Goal: Share content: Share content

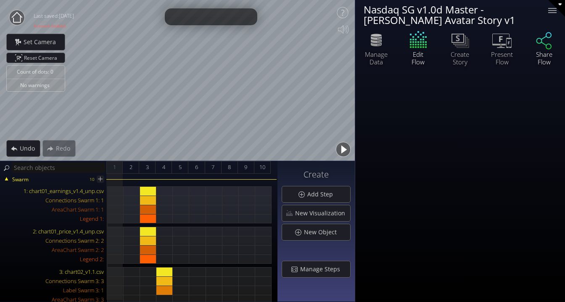
click at [541, 39] on icon at bounding box center [544, 40] width 16 height 17
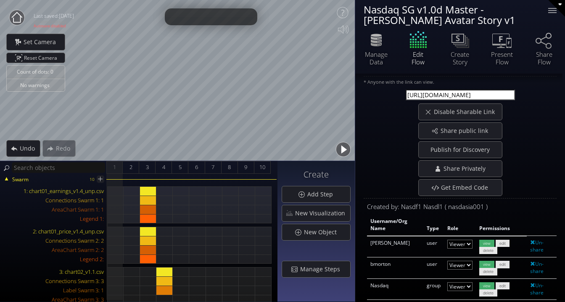
scroll to position [23, 0]
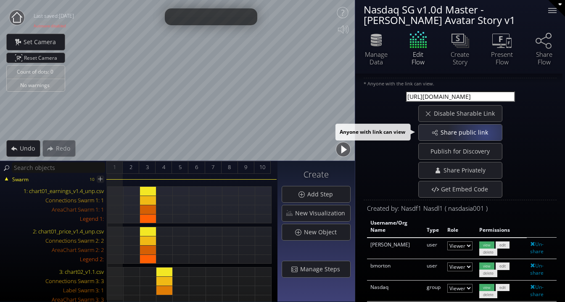
click at [484, 133] on span "Share public link" at bounding box center [466, 132] width 53 height 8
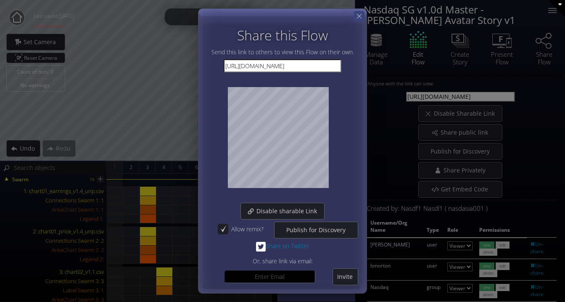
click at [357, 15] on icon at bounding box center [359, 16] width 8 height 8
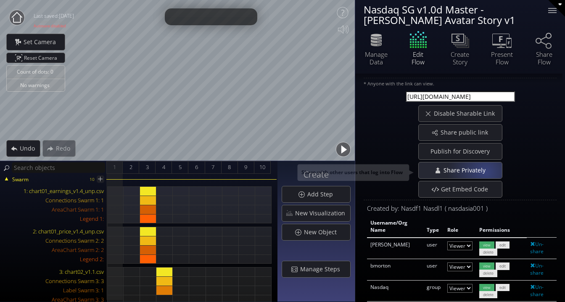
click at [484, 171] on span "Share Privately" at bounding box center [465, 170] width 47 height 8
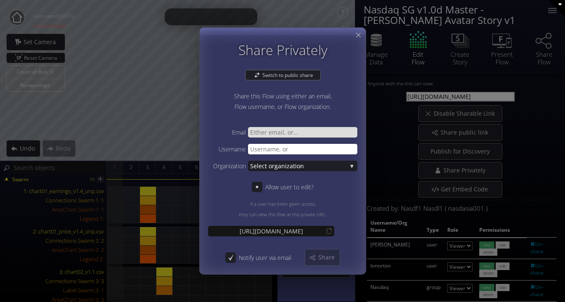
click at [277, 149] on input "text" at bounding box center [302, 149] width 109 height 11
click at [324, 259] on span "Share" at bounding box center [329, 257] width 22 height 8
click at [255, 148] on input "V-Engage" at bounding box center [302, 149] width 109 height 11
click at [324, 262] on div "Share" at bounding box center [322, 257] width 34 height 16
click at [255, 148] on input "VEngage" at bounding box center [302, 149] width 109 height 11
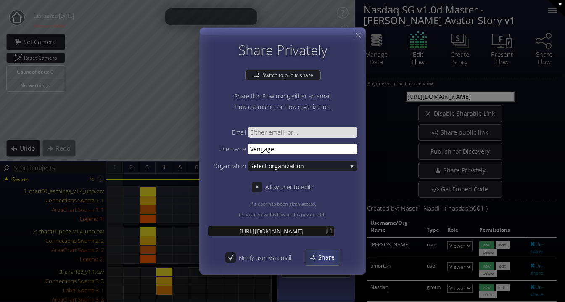
type input "Vengage"
click at [325, 256] on span "Share" at bounding box center [329, 257] width 22 height 8
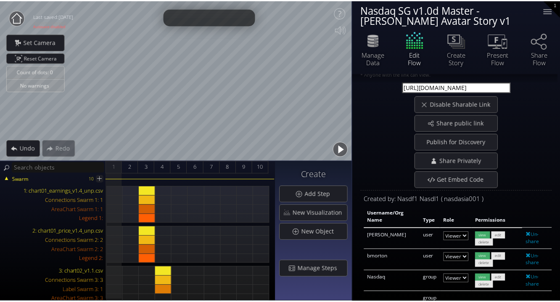
scroll to position [0, 0]
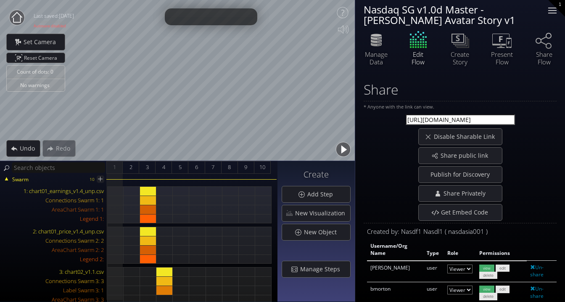
click at [556, 8] on div at bounding box center [552, 10] width 17 height 17
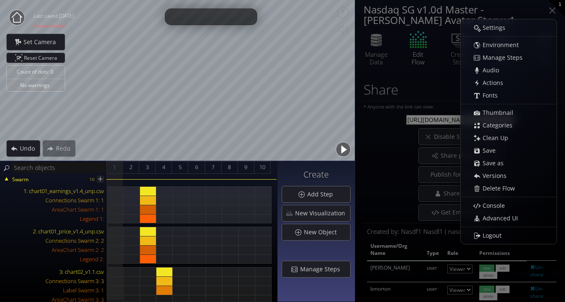
click at [16, 17] on circle at bounding box center [16, 17] width 15 height 15
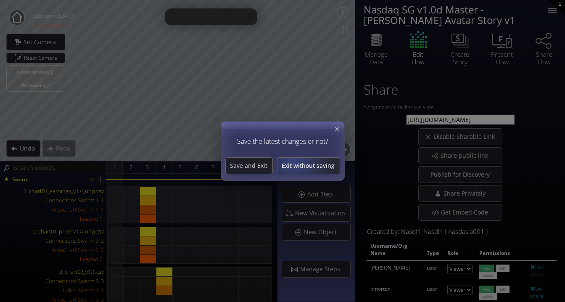
click at [293, 161] on span "Exit without saving" at bounding box center [308, 165] width 62 height 8
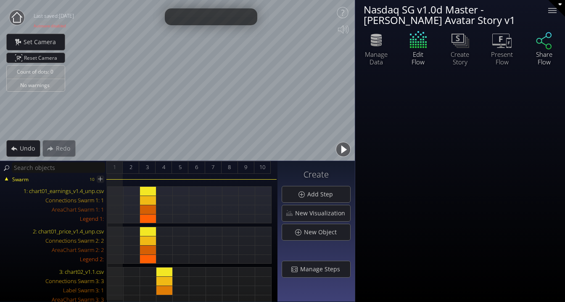
click at [550, 43] on icon at bounding box center [543, 39] width 25 height 21
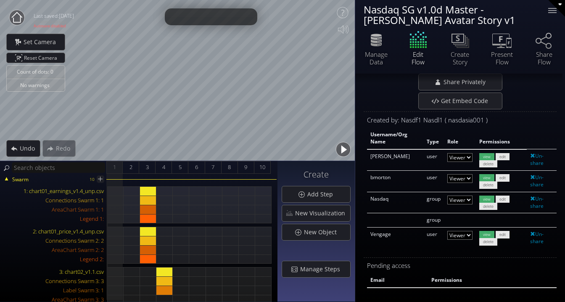
scroll to position [115, 0]
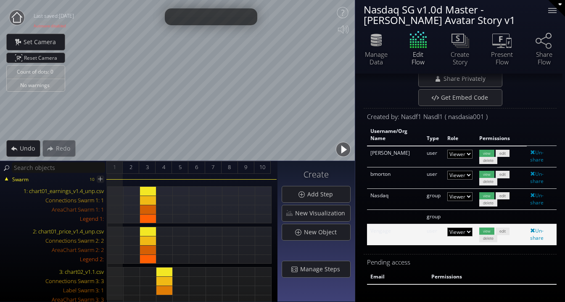
click at [468, 158] on select "Admin Editor Viewer" at bounding box center [459, 154] width 25 height 9
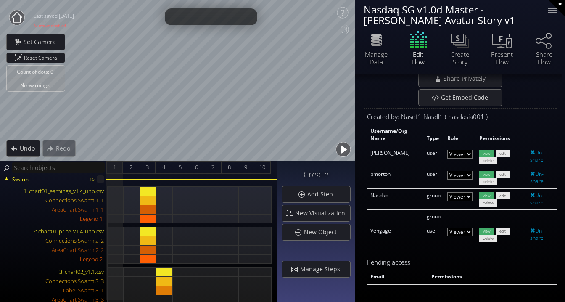
click at [17, 18] on circle at bounding box center [16, 17] width 15 height 15
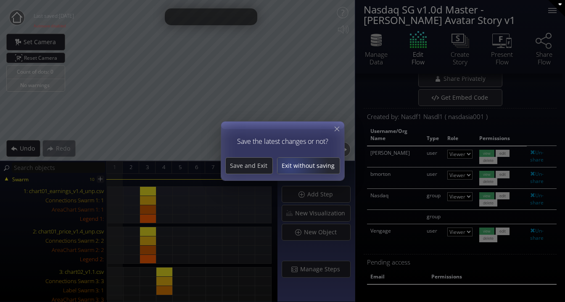
click at [290, 166] on span "Exit without saving" at bounding box center [308, 165] width 62 height 8
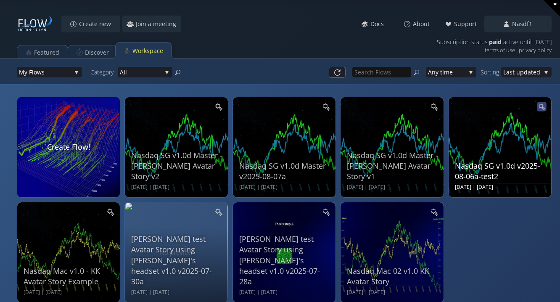
click at [539, 105] on icon at bounding box center [541, 106] width 5 height 5
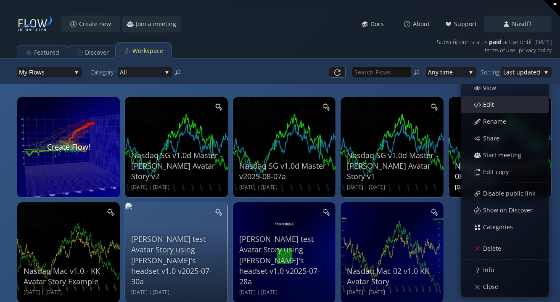
click at [524, 105] on div "Edit" at bounding box center [509, 105] width 78 height 16
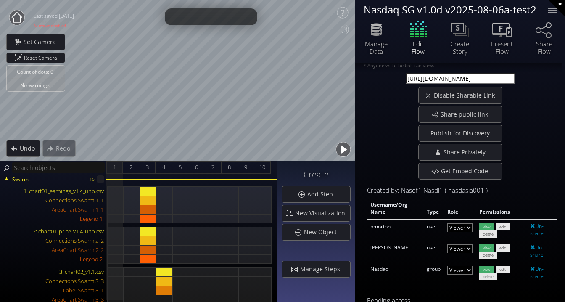
scroll to position [17, 0]
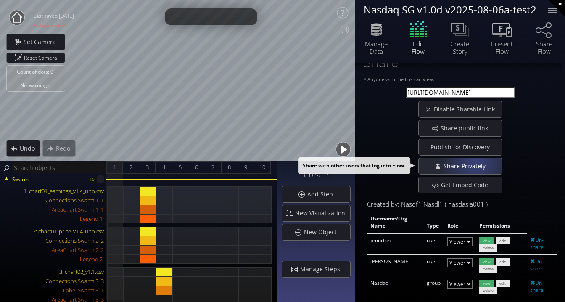
click at [474, 163] on span "Share Privately" at bounding box center [465, 166] width 47 height 8
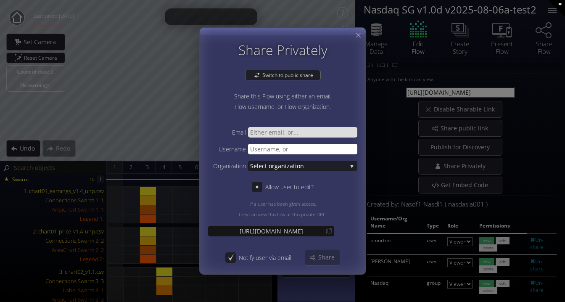
click at [300, 150] on input "text" at bounding box center [302, 149] width 109 height 11
type input "Vengage"
click at [327, 256] on span "Share" at bounding box center [329, 257] width 22 height 8
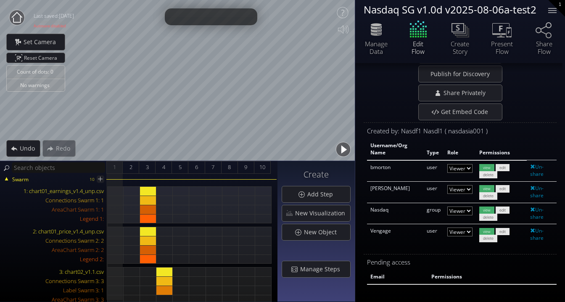
scroll to position [0, 0]
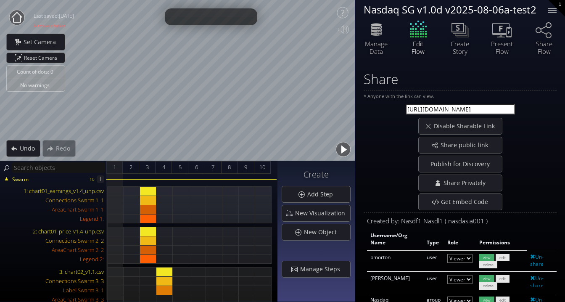
click at [17, 19] on circle at bounding box center [16, 17] width 15 height 15
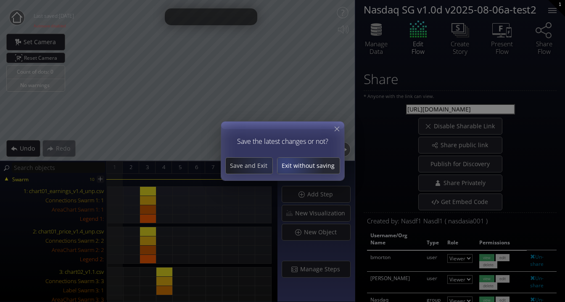
click at [290, 163] on span "Exit without saving" at bounding box center [308, 165] width 62 height 8
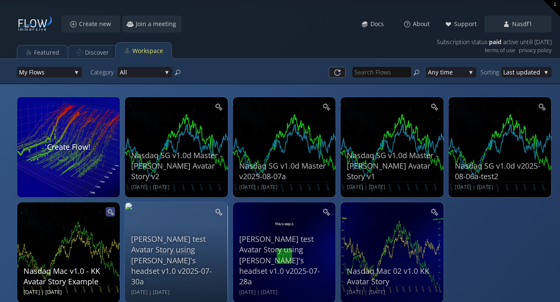
click at [111, 212] on icon at bounding box center [110, 211] width 7 height 7
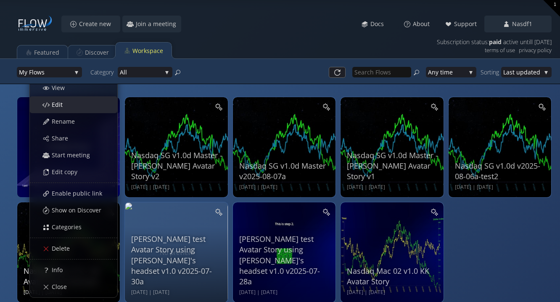
click at [88, 104] on div "Edit" at bounding box center [78, 105] width 78 height 16
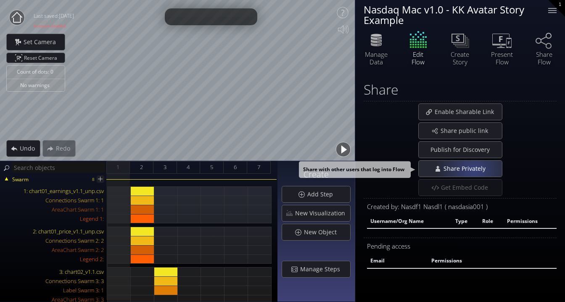
click at [473, 169] on span "Share Privately" at bounding box center [465, 168] width 47 height 8
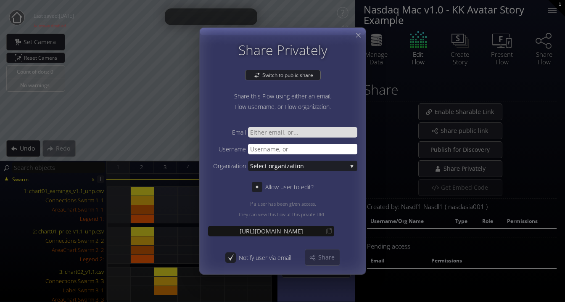
click at [306, 149] on input "text" at bounding box center [302, 149] width 109 height 11
type input "Vengage"
click at [329, 255] on span "Share" at bounding box center [329, 257] width 22 height 8
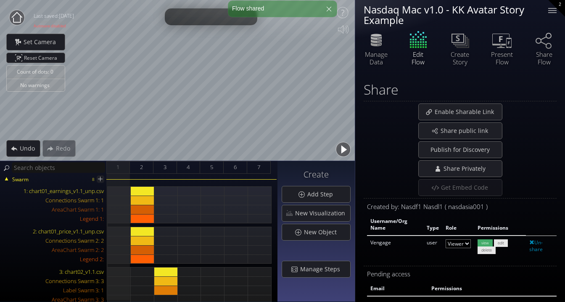
scroll to position [12, 0]
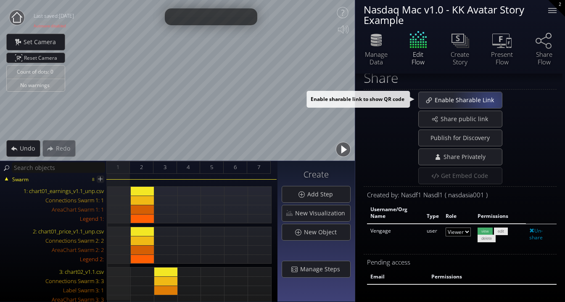
click at [489, 103] on span "Enable Sharable Link" at bounding box center [466, 100] width 65 height 8
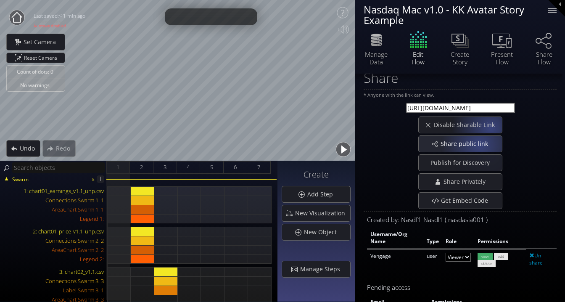
click at [477, 143] on span "Share public link" at bounding box center [466, 144] width 53 height 8
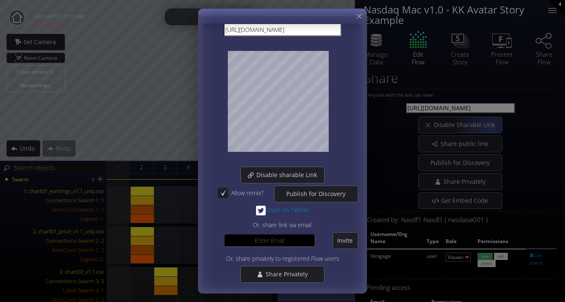
scroll to position [36, 0]
click at [359, 15] on icon at bounding box center [359, 16] width 8 height 8
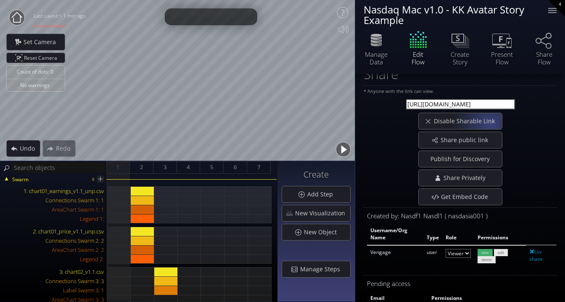
scroll to position [0, 0]
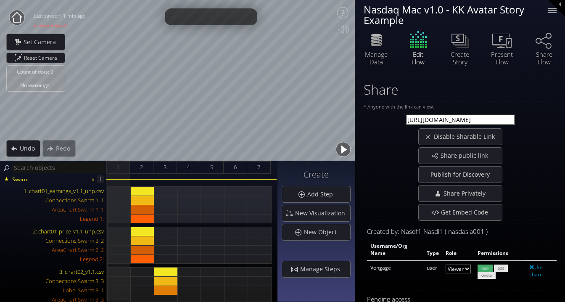
click at [19, 18] on circle at bounding box center [16, 17] width 15 height 15
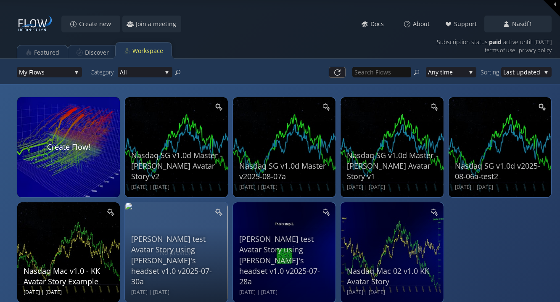
click at [86, 248] on div "Nasdaq Mac v1.0 - KK Avatar Story Example [DATE] | [DATE]" at bounding box center [70, 251] width 92 height 90
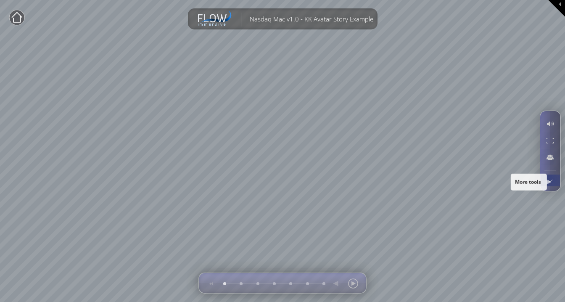
click at [549, 180] on div at bounding box center [550, 180] width 16 height 12
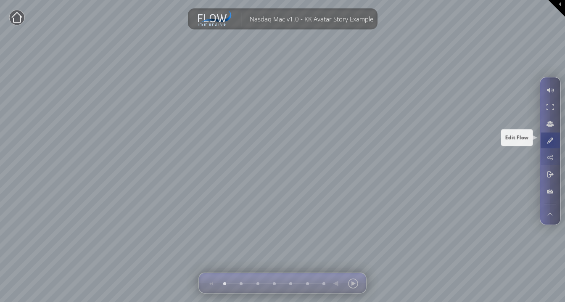
click at [549, 140] on div at bounding box center [550, 140] width 16 height 16
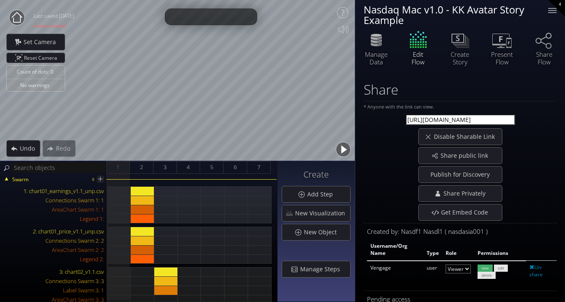
click at [22, 17] on icon at bounding box center [17, 17] width 11 height 11
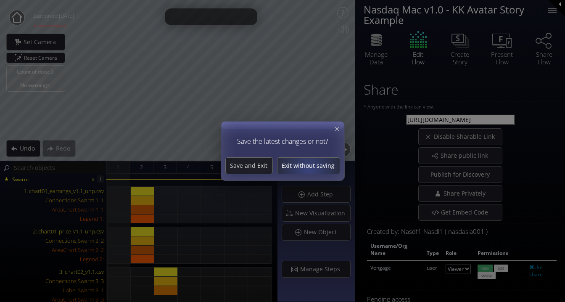
click at [309, 166] on span "Exit without saving" at bounding box center [308, 165] width 62 height 8
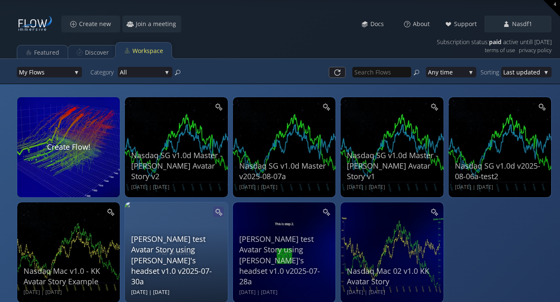
click at [219, 214] on icon at bounding box center [218, 212] width 8 height 8
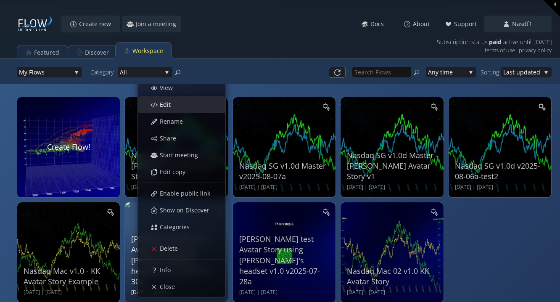
click at [193, 110] on div "Edit" at bounding box center [186, 105] width 78 height 16
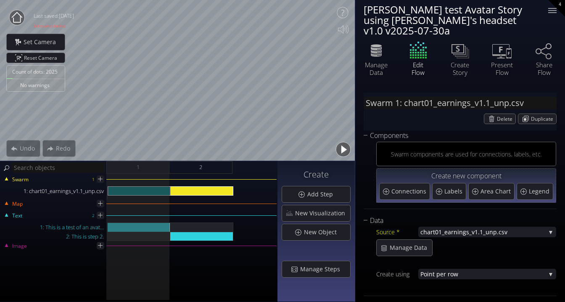
click at [17, 16] on circle at bounding box center [16, 17] width 15 height 15
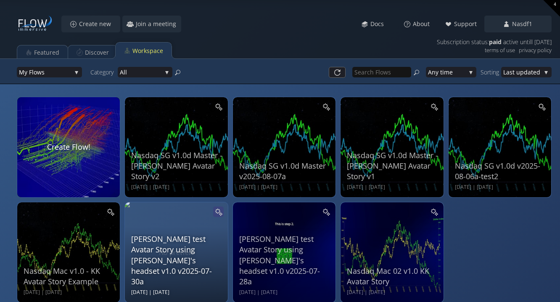
click at [218, 211] on icon at bounding box center [218, 212] width 8 height 8
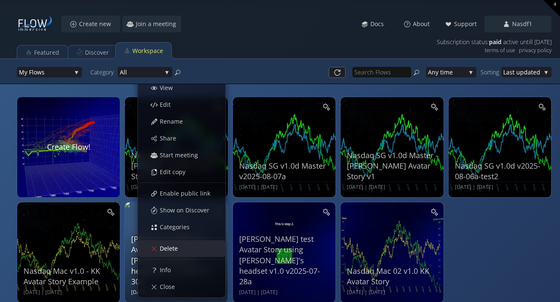
click at [178, 251] on span "Delete" at bounding box center [171, 248] width 24 height 8
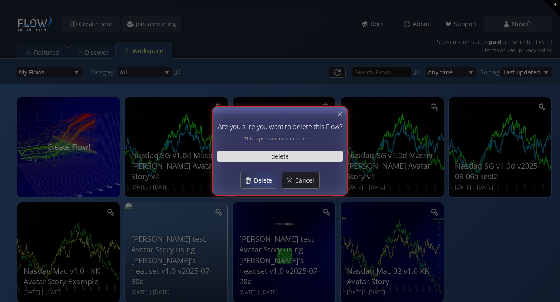
type input "delete"
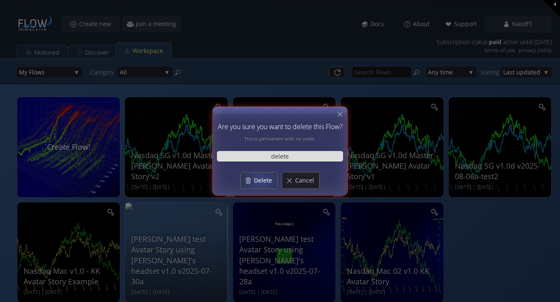
click at [261, 179] on span "Delete" at bounding box center [265, 180] width 24 height 8
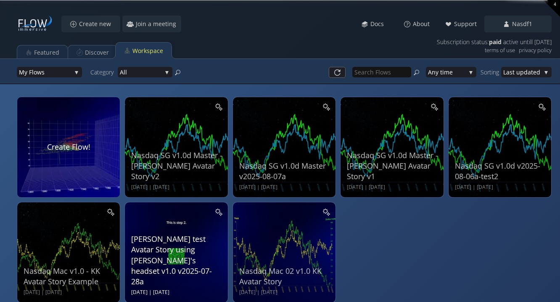
click at [199, 224] on div "[PERSON_NAME] test Avatar Story using [PERSON_NAME]'s headset v1.0 v2025-07-28a…" at bounding box center [177, 251] width 92 height 90
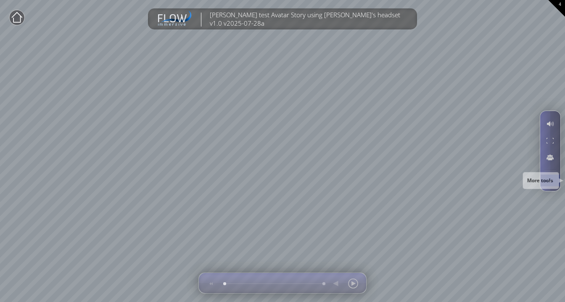
click at [551, 177] on div at bounding box center [550, 180] width 16 height 12
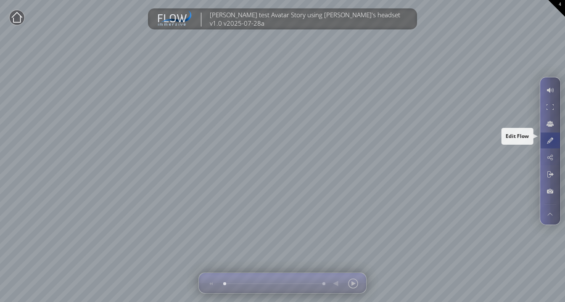
click at [553, 140] on div at bounding box center [550, 140] width 16 height 16
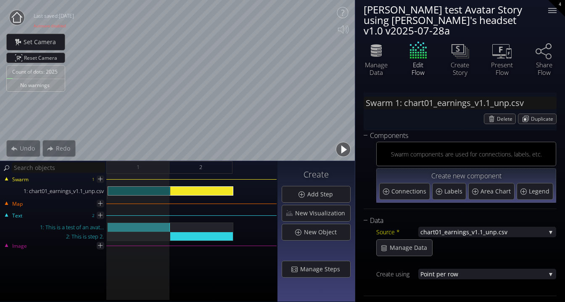
click at [23, 19] on circle at bounding box center [16, 17] width 15 height 15
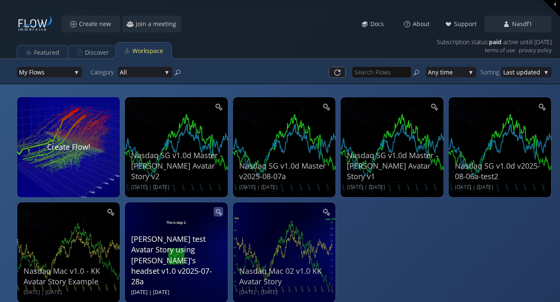
click at [218, 213] on icon at bounding box center [218, 211] width 5 height 5
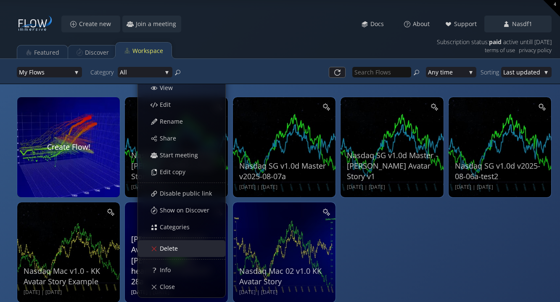
click at [181, 250] on span "Delete" at bounding box center [171, 248] width 24 height 8
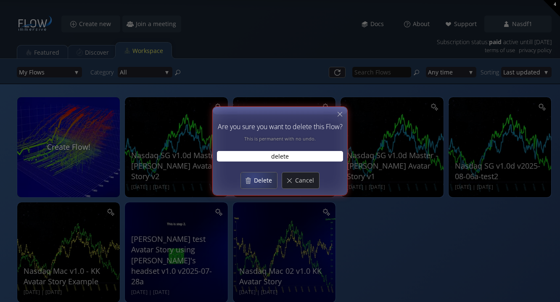
type input "delete"
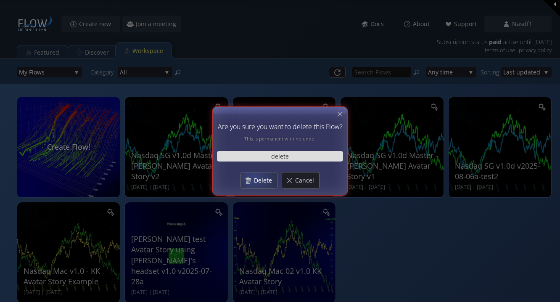
click at [254, 179] on span "Delete" at bounding box center [265, 180] width 24 height 8
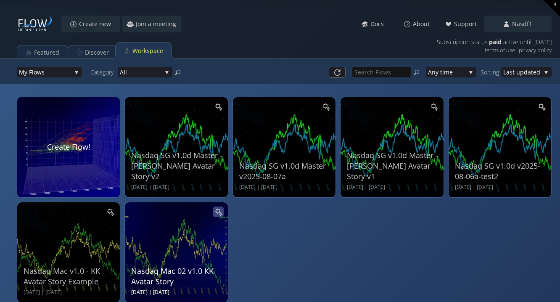
click at [217, 212] on icon at bounding box center [217, 210] width 5 height 5
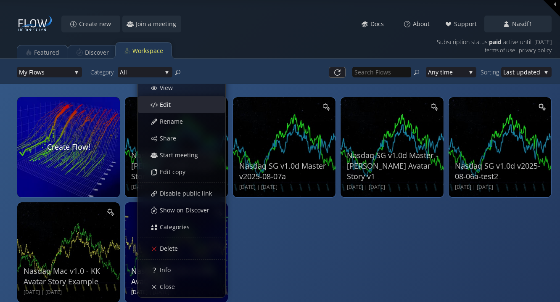
click at [190, 107] on div "Edit" at bounding box center [186, 105] width 78 height 16
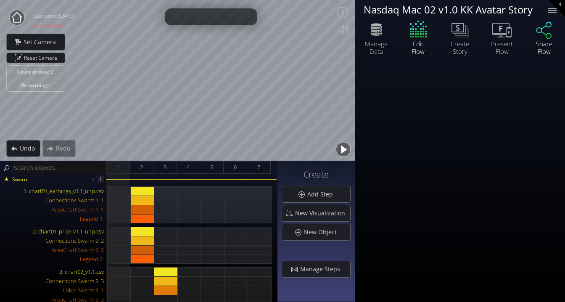
click at [541, 37] on icon at bounding box center [543, 29] width 25 height 21
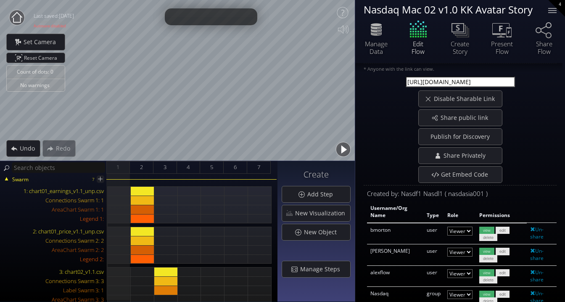
scroll to position [26, 0]
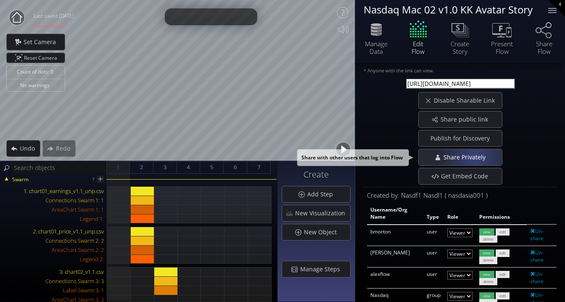
click at [474, 156] on span "Share Privately" at bounding box center [465, 157] width 47 height 8
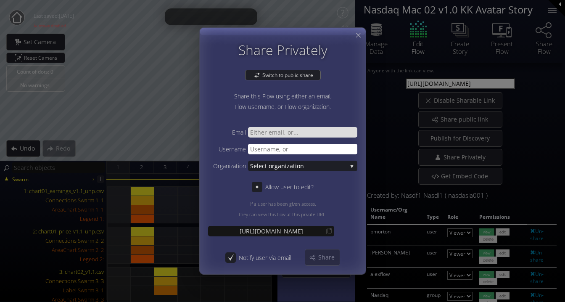
click at [300, 153] on input "text" at bounding box center [302, 149] width 109 height 11
type input "Vengage"
click at [331, 255] on span "Share" at bounding box center [329, 257] width 22 height 8
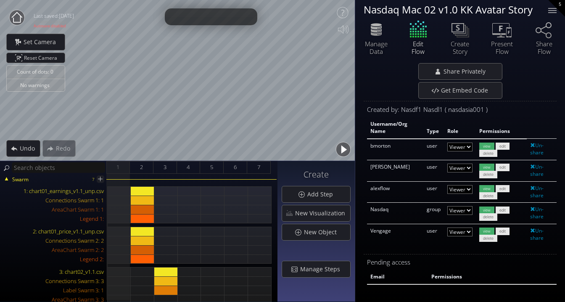
scroll to position [0, 0]
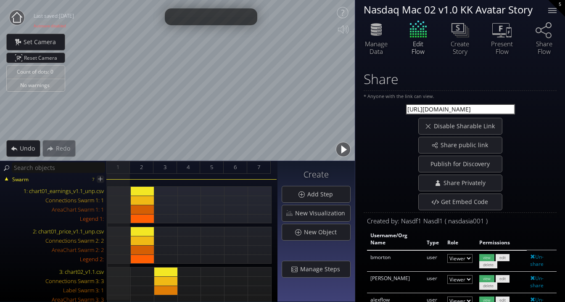
click at [19, 14] on icon at bounding box center [17, 17] width 11 height 11
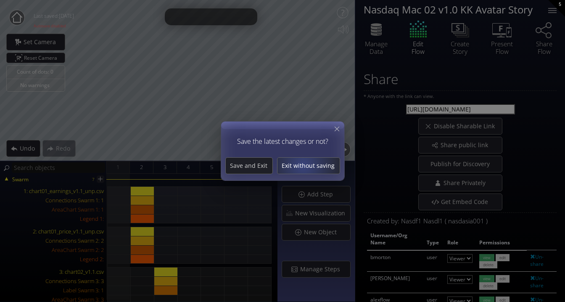
click at [303, 165] on span "Exit without saving" at bounding box center [308, 165] width 62 height 8
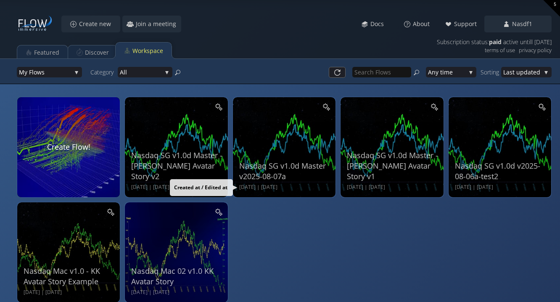
click at [395, 238] on div "Nasdaq SG v1.0d Master - [PERSON_NAME] Avatar Story v2 [DATE] | [DATE] View Edi…" at bounding box center [286, 201] width 539 height 219
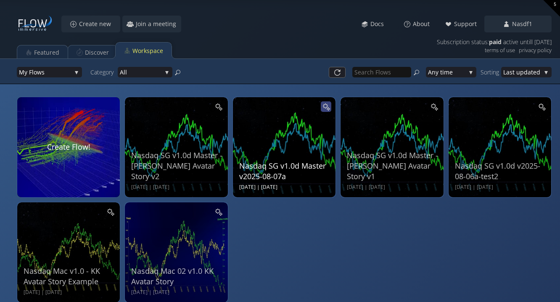
click at [328, 108] on icon at bounding box center [326, 107] width 8 height 8
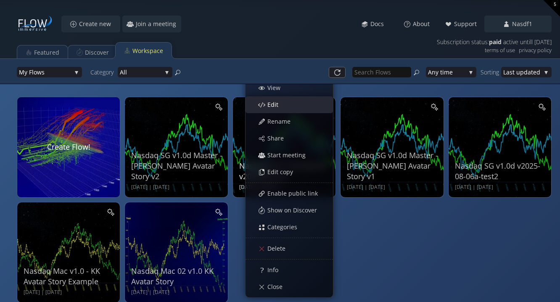
click at [285, 107] on div "Edit" at bounding box center [293, 105] width 78 height 16
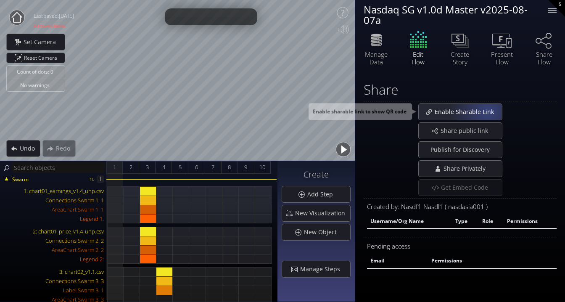
click at [487, 111] on span "Enable Sharable Link" at bounding box center [466, 112] width 65 height 8
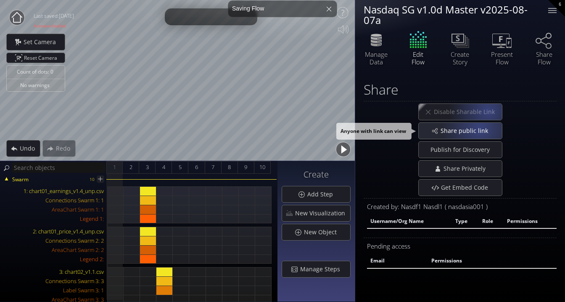
click at [479, 128] on span "Share public link" at bounding box center [466, 130] width 53 height 8
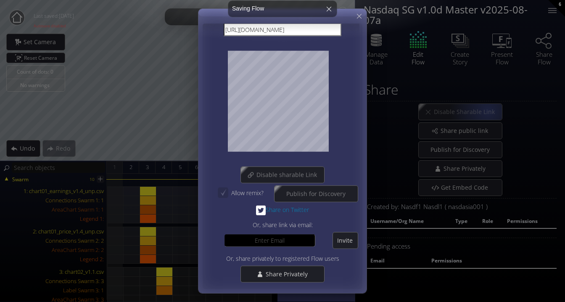
scroll to position [36, 0]
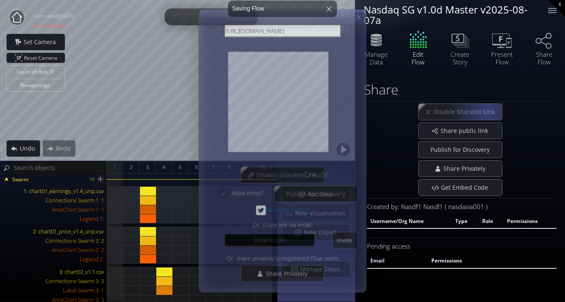
click at [358, 13] on icon at bounding box center [358, 16] width 7 height 7
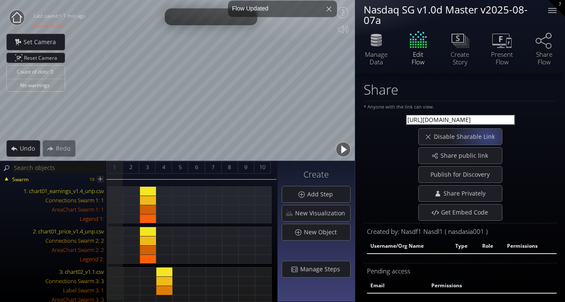
scroll to position [9, 0]
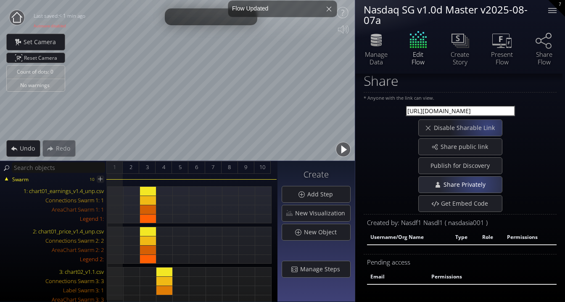
click at [475, 184] on span "Share Privately" at bounding box center [465, 184] width 47 height 8
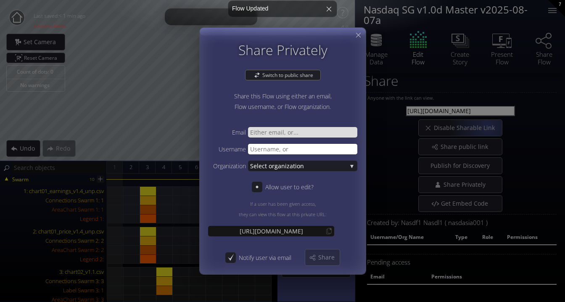
click at [326, 148] on input "text" at bounding box center [302, 149] width 109 height 11
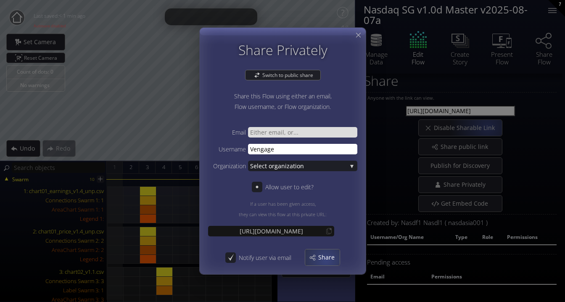
type input "Vengage"
click at [326, 259] on span "Share" at bounding box center [329, 257] width 22 height 8
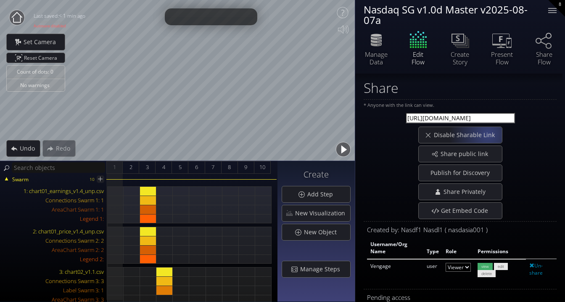
scroll to position [0, 0]
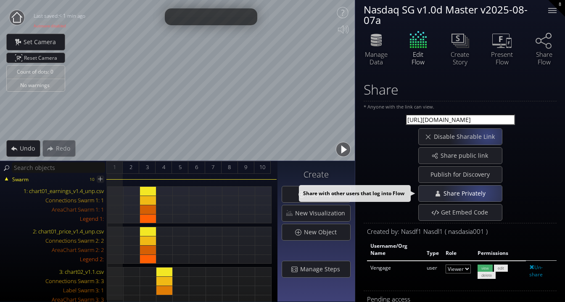
click at [479, 192] on span "Share Privately" at bounding box center [465, 193] width 47 height 8
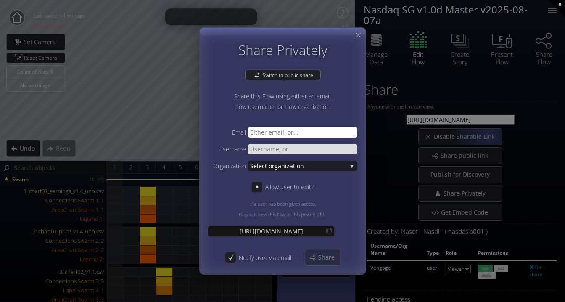
click at [279, 130] on input "text" at bounding box center [302, 132] width 109 height 11
type input "[EMAIL_ADDRESS][DOMAIN_NAME]"
click at [316, 256] on div "Share" at bounding box center [322, 257] width 34 height 16
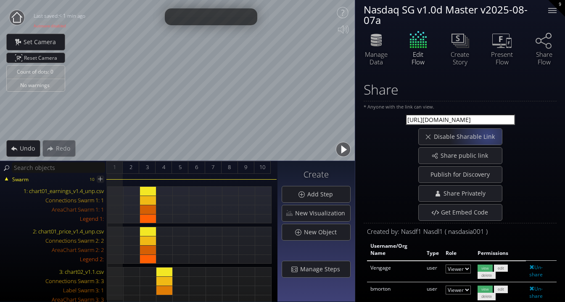
click at [18, 13] on icon at bounding box center [17, 17] width 11 height 11
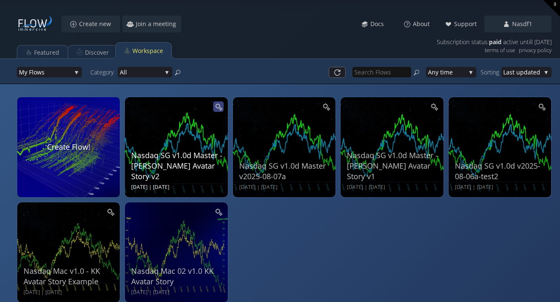
click at [218, 103] on div at bounding box center [218, 106] width 11 height 11
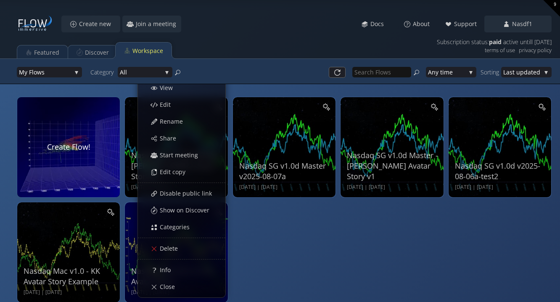
click at [242, 87] on div "Nasdaq SG v1.0d Master - [PERSON_NAME] Avatar Story v2 [DATE] | [DATE] View Edi…" at bounding box center [280, 155] width 560 height 311
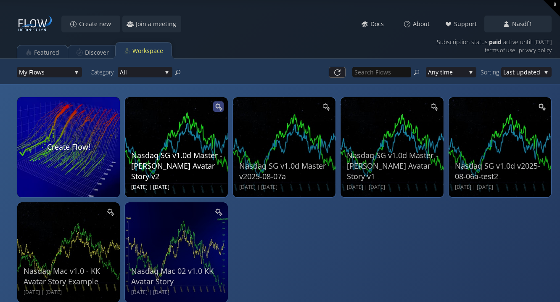
click at [223, 105] on div "Nasdaq SG v1.0d Master - [PERSON_NAME] Avatar Story v2 [DATE] | [DATE]" at bounding box center [176, 147] width 103 height 100
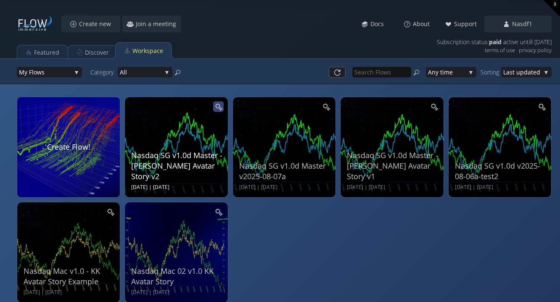
click at [215, 105] on icon at bounding box center [218, 107] width 8 height 8
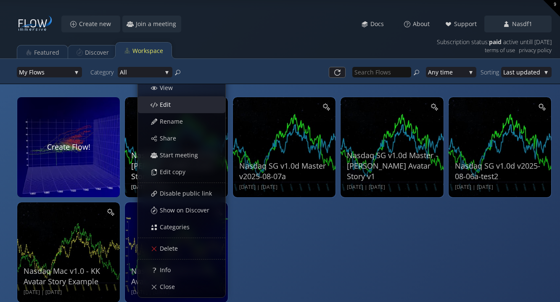
click at [187, 108] on div "Edit" at bounding box center [186, 105] width 78 height 16
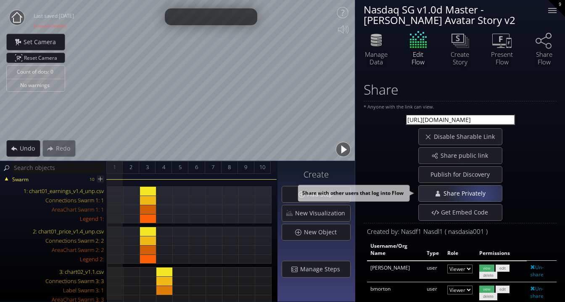
click at [480, 196] on span "Share Privately" at bounding box center [465, 193] width 47 height 8
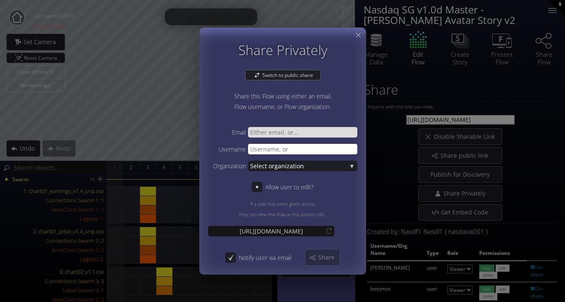
click at [285, 152] on input "text" at bounding box center [302, 149] width 109 height 11
type input "Vengage"
click at [324, 256] on span "Share" at bounding box center [329, 257] width 22 height 8
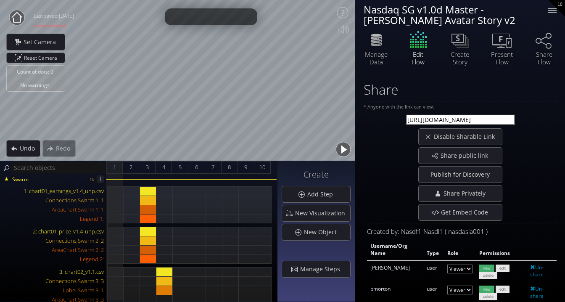
click at [16, 19] on circle at bounding box center [16, 17] width 15 height 15
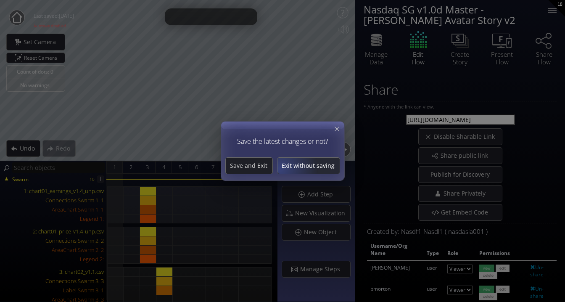
click at [281, 168] on span "Exit without saving" at bounding box center [308, 165] width 62 height 8
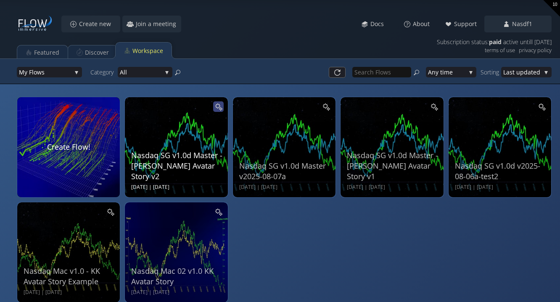
click at [221, 106] on icon at bounding box center [218, 107] width 8 height 8
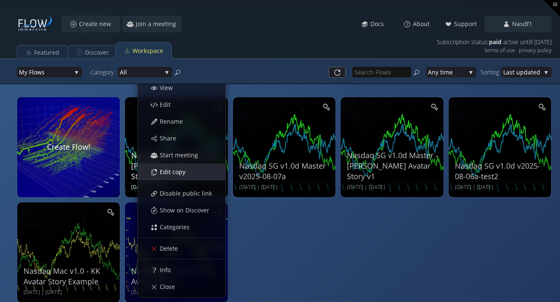
click at [195, 171] on div "Edit copy" at bounding box center [186, 172] width 78 height 16
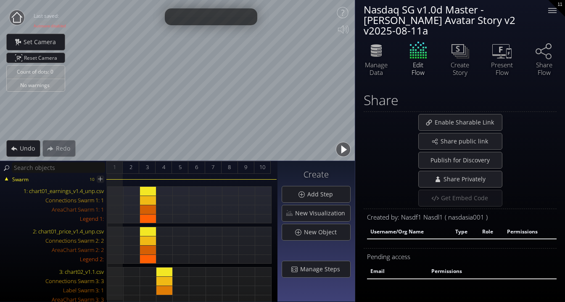
click at [466, 17] on div "Nasdaq SG v1.0d Master - [PERSON_NAME] Avatar Story v2 v2025-08-11a" at bounding box center [450, 20] width 174 height 32
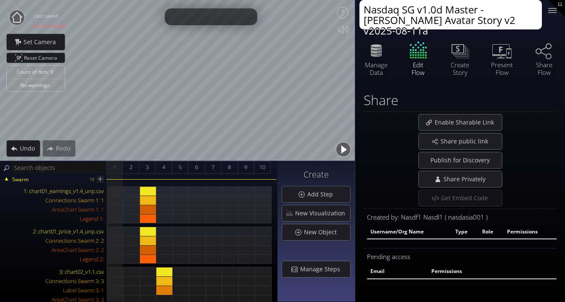
click at [442, 13] on textarea "Nasdaq SG v1.0d Master - [PERSON_NAME] Avatar Story v2 v2025-08-11a" at bounding box center [450, 14] width 182 height 29
click at [419, 13] on textarea "Nasdaq SG v1.0d Master - [PERSON_NAME] Avatar Story v2 v2025-08-11a" at bounding box center [450, 14] width 182 height 29
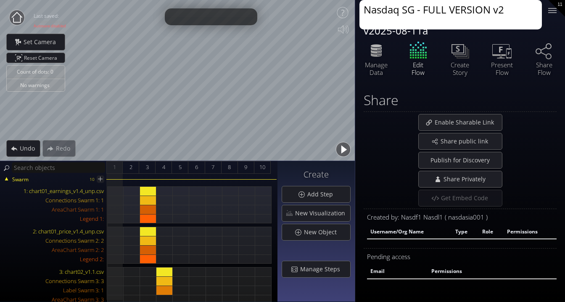
click at [493, 10] on textarea "Nasdaq SG - FULL VERSION v2" at bounding box center [450, 14] width 182 height 29
click at [418, 11] on textarea "Nasdaq SG - FULL VERSION v2" at bounding box center [450, 14] width 182 height 29
click at [424, 11] on textarea "Nasdaq SG - FULL VERSION v2" at bounding box center [450, 14] width 182 height 29
click at [525, 11] on textarea "Nasdaq SG - AS - FULL VERSION v2" at bounding box center [450, 14] width 182 height 29
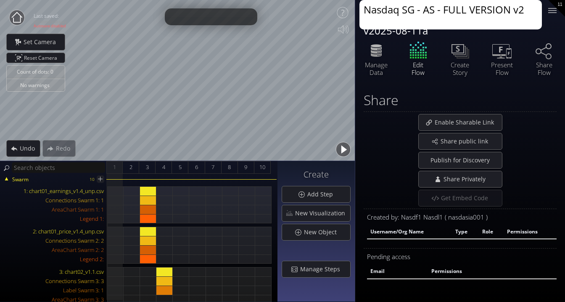
click at [364, 11] on textarea "Nasdaq SG - AS - FULL VERSION v2" at bounding box center [450, 14] width 182 height 29
click at [384, 18] on textarea "Nasdaq SG - AS - FULL VERSION v2" at bounding box center [450, 14] width 182 height 29
type textarea "Nasdaq SG - AS - FULL VERSION v2"
click at [558, 21] on div "Nasdaq SG v1.0d Master - [PERSON_NAME] Avatar Story v2 v2025-08-11a Nasdaq SG -…" at bounding box center [460, 20] width 210 height 40
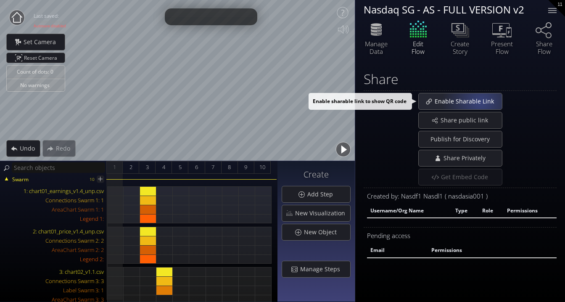
click at [480, 102] on span "Enable Sharable Link" at bounding box center [466, 101] width 65 height 8
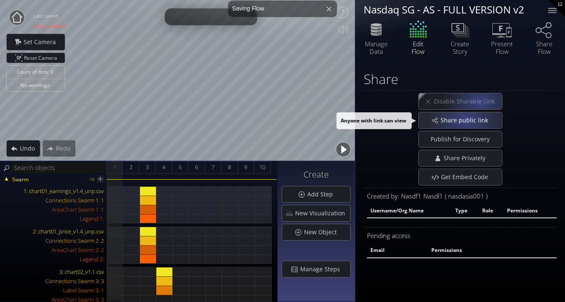
click at [465, 119] on span "Share public link" at bounding box center [466, 120] width 53 height 8
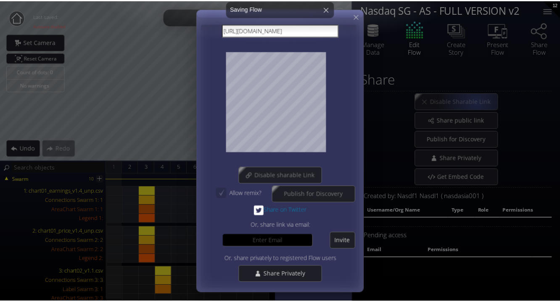
scroll to position [36, 0]
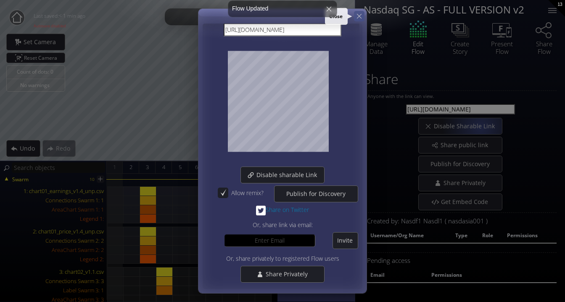
click at [358, 15] on icon at bounding box center [359, 16] width 8 height 8
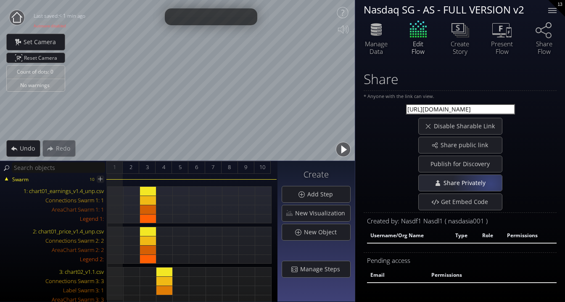
click at [488, 182] on span "Share Privately" at bounding box center [465, 183] width 47 height 8
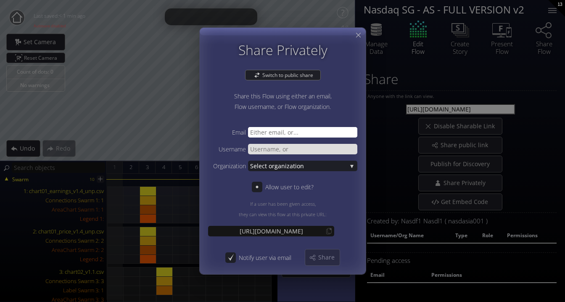
click at [312, 134] on input "text" at bounding box center [302, 132] width 109 height 11
type input "n"
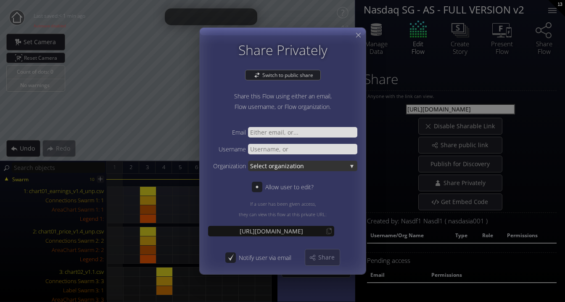
click at [319, 166] on span "ganization" at bounding box center [310, 166] width 72 height 11
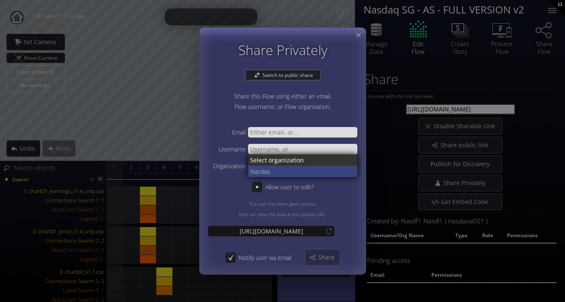
click at [307, 172] on span "sdaq" at bounding box center [304, 171] width 94 height 11
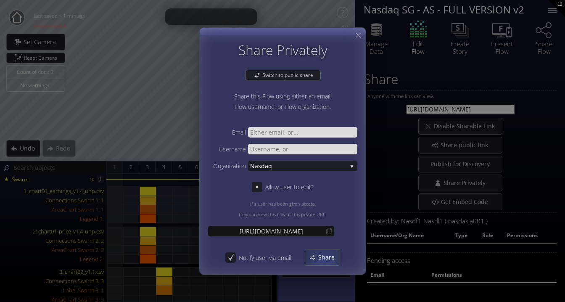
click at [324, 259] on span "Share" at bounding box center [329, 257] width 22 height 8
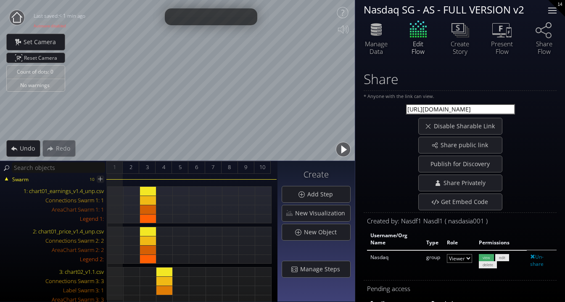
click at [555, 13] on div at bounding box center [552, 13] width 8 height 1
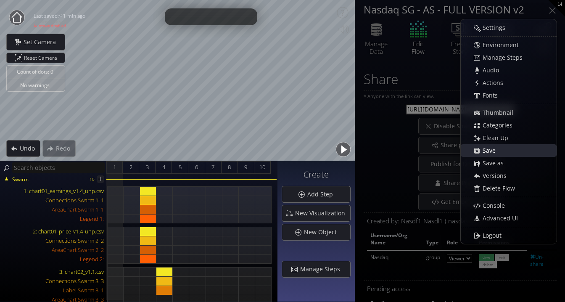
click at [496, 147] on span "Save" at bounding box center [491, 150] width 18 height 8
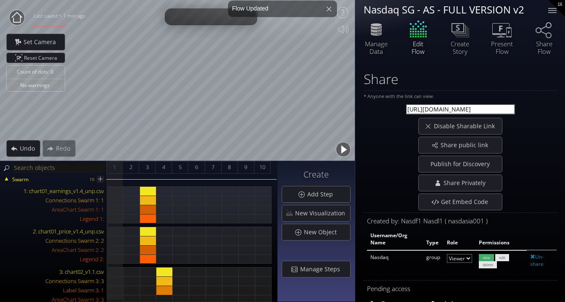
click at [16, 14] on circle at bounding box center [16, 17] width 15 height 15
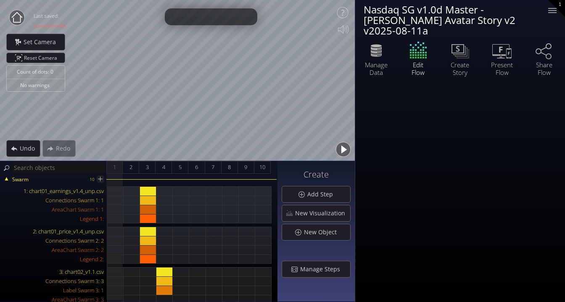
click at [457, 19] on div "Nasdaq SG v1.0d Master - [PERSON_NAME] Avatar Story v2 v2025-08-11a" at bounding box center [450, 20] width 174 height 32
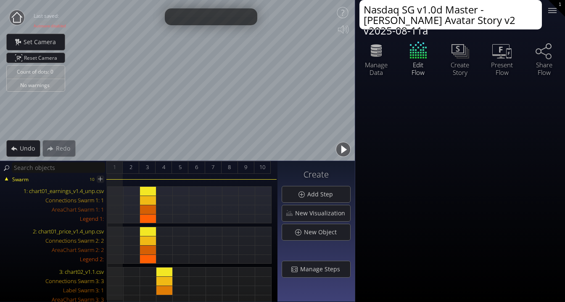
paste textarea "- AS - FULL VERSION v2"
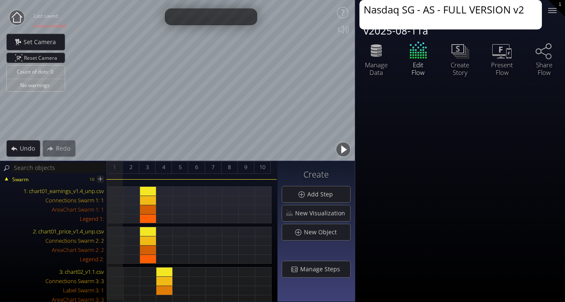
click at [443, 12] on textarea "Nasdaq SG - AS - FULL VERSION v2" at bounding box center [450, 14] width 182 height 29
type textarea "Nasdaq SG - AS - PREVIEW - v2"
click at [546, 23] on div "Nasdaq SG v1.0d Master - Phil Avatar Story v2 v2025-08-11a Nasdaq SG - AS - PRE…" at bounding box center [460, 20] width 210 height 40
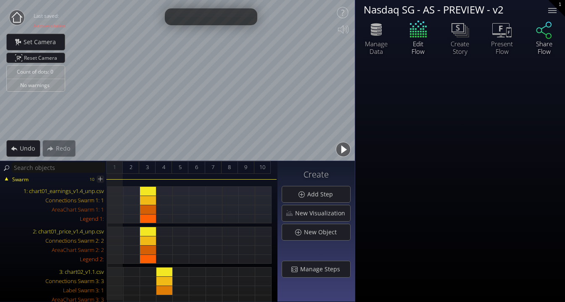
click at [546, 30] on icon at bounding box center [543, 29] width 25 height 21
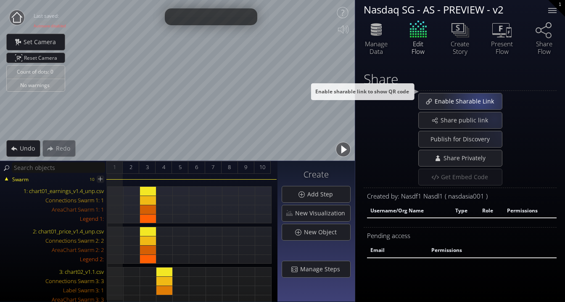
click at [477, 97] on span "Enable Sharable Link" at bounding box center [466, 101] width 65 height 8
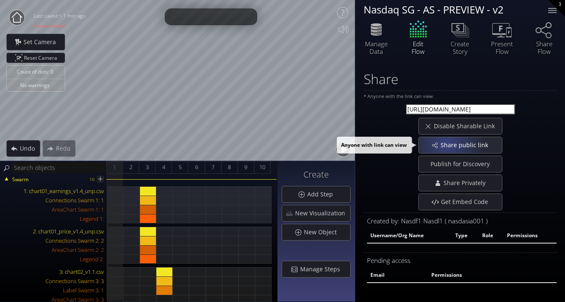
click at [446, 144] on span "Share public link" at bounding box center [466, 145] width 53 height 8
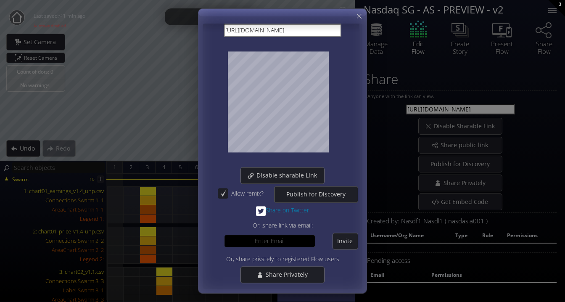
scroll to position [36, 0]
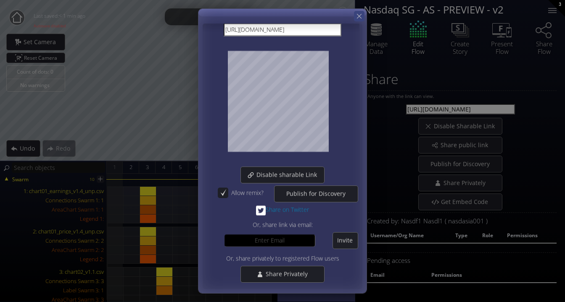
click at [356, 19] on icon at bounding box center [359, 16] width 8 height 8
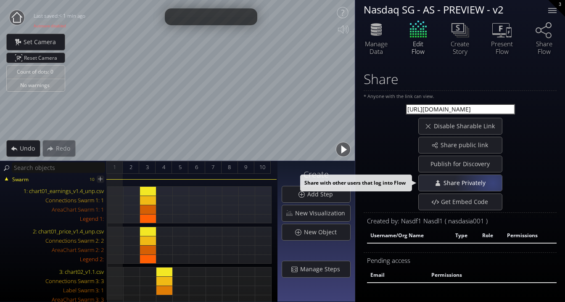
click at [490, 183] on div "Share Privately" at bounding box center [460, 183] width 83 height 16
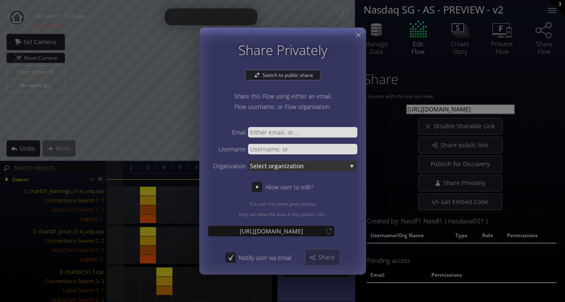
click at [271, 166] on span "Select or" at bounding box center [262, 166] width 24 height 11
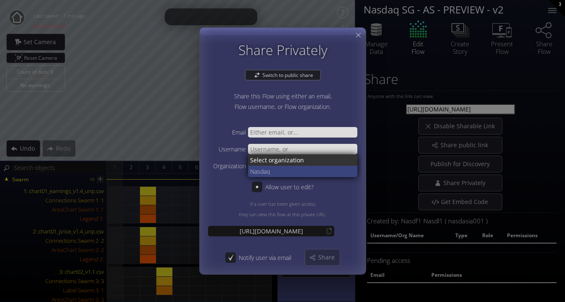
click at [269, 174] on span "sdaq" at bounding box center [304, 171] width 94 height 11
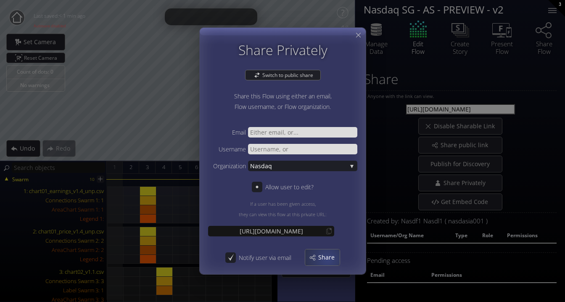
click at [326, 255] on span "Share" at bounding box center [329, 257] width 22 height 8
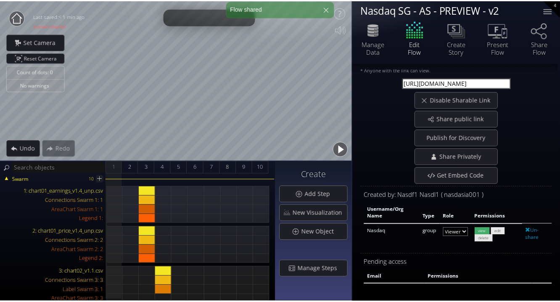
scroll to position [0, 0]
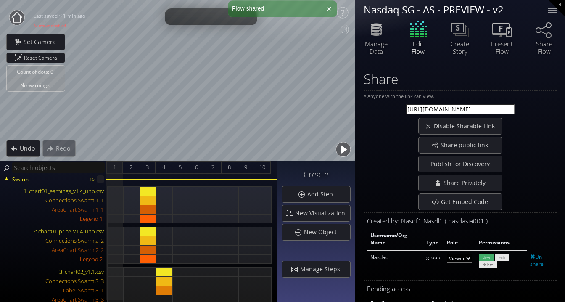
click at [554, 5] on div "4" at bounding box center [556, 8] width 17 height 17
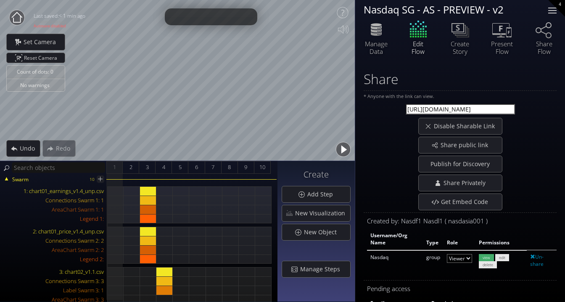
click at [552, 11] on div at bounding box center [552, 10] width 17 height 17
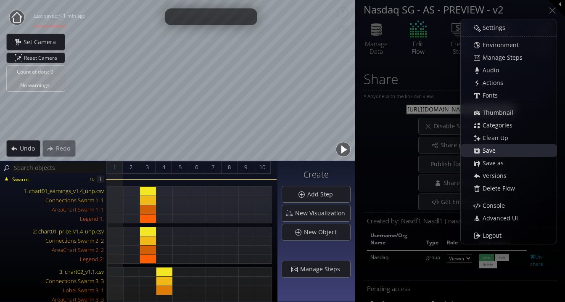
click at [490, 148] on span "Save" at bounding box center [491, 150] width 18 height 8
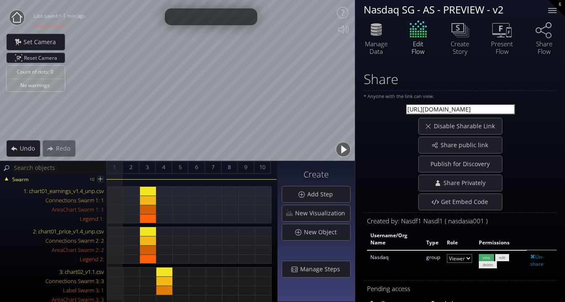
click at [19, 18] on circle at bounding box center [16, 17] width 15 height 15
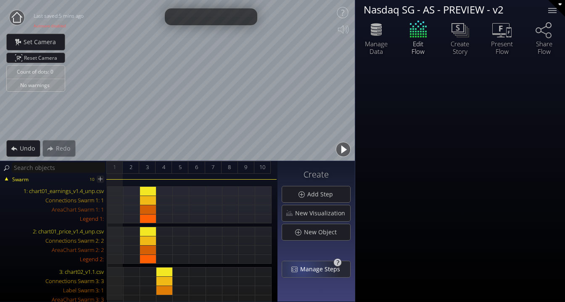
click at [303, 269] on span "Manage Steps" at bounding box center [322, 269] width 45 height 8
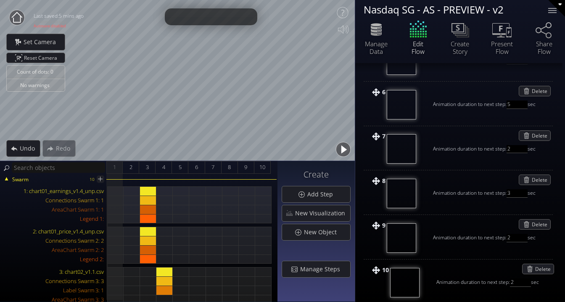
scroll to position [293, 0]
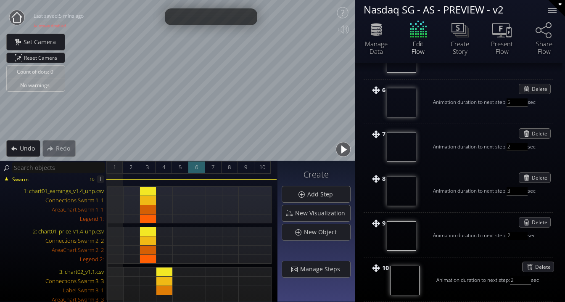
click at [199, 170] on div "6" at bounding box center [196, 167] width 16 height 13
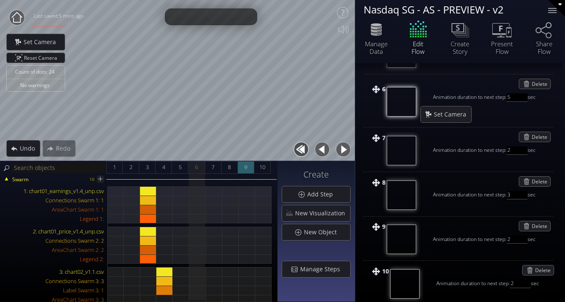
click at [246, 167] on span "9" at bounding box center [245, 167] width 3 height 11
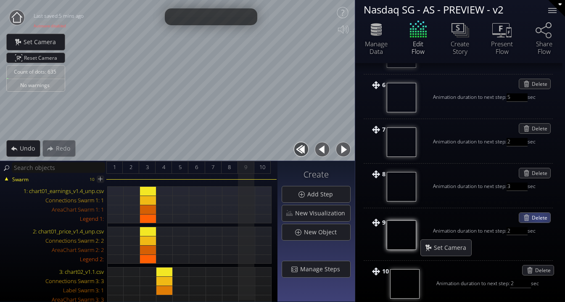
click at [539, 218] on span "Delete" at bounding box center [541, 218] width 18 height 10
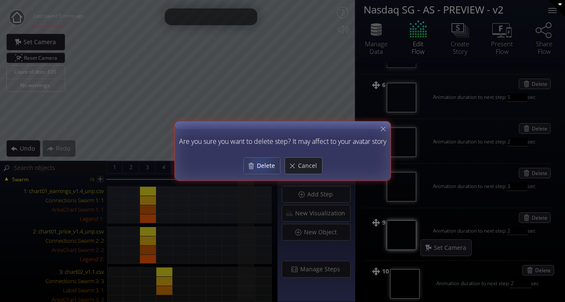
click at [259, 166] on span "Delete" at bounding box center [268, 165] width 24 height 8
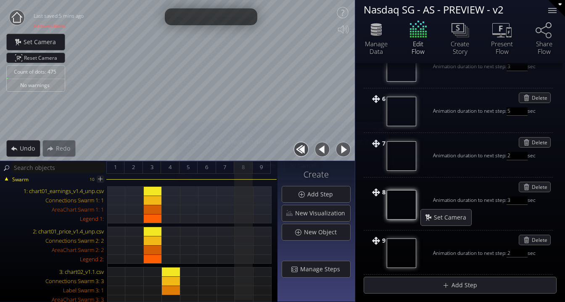
scroll to position [279, 0]
click at [530, 187] on div "Delete" at bounding box center [534, 187] width 31 height 10
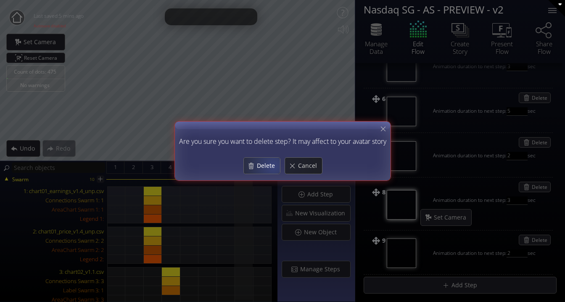
click at [271, 166] on span "Delete" at bounding box center [268, 165] width 24 height 8
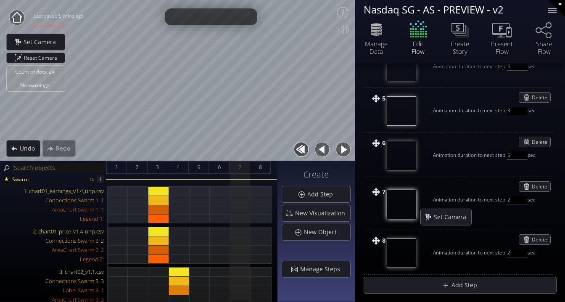
scroll to position [234, 0]
click at [535, 188] on span "Delete" at bounding box center [541, 187] width 18 height 10
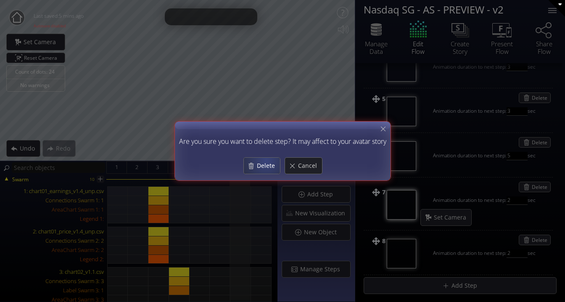
click at [266, 160] on div "Delete" at bounding box center [261, 166] width 36 height 16
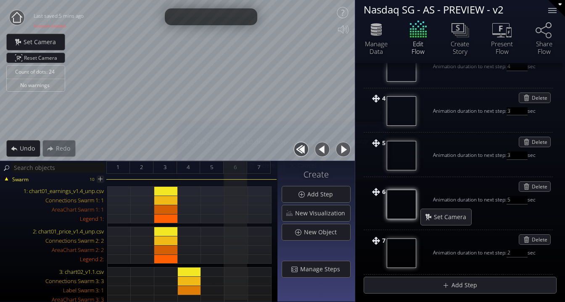
scroll to position [190, 0]
click at [529, 184] on div "Delete" at bounding box center [534, 187] width 31 height 10
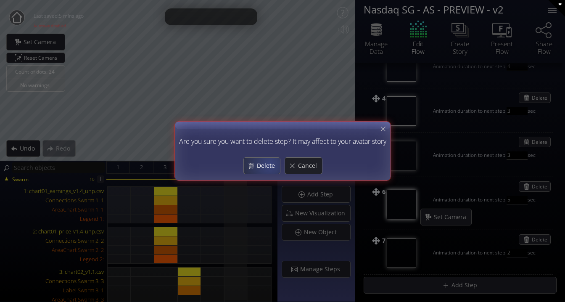
click at [269, 164] on span "Delete" at bounding box center [268, 165] width 24 height 8
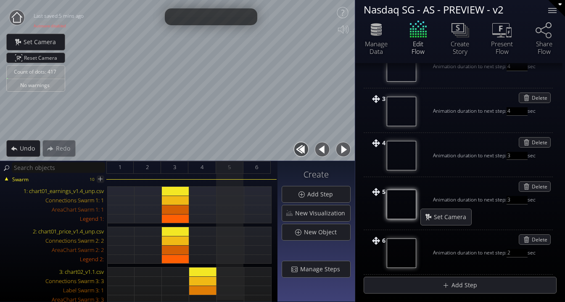
scroll to position [146, 0]
click at [255, 171] on div "6" at bounding box center [256, 167] width 27 height 13
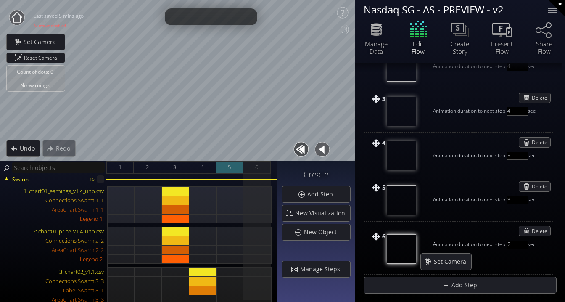
click at [227, 167] on div "5" at bounding box center [229, 167] width 27 height 13
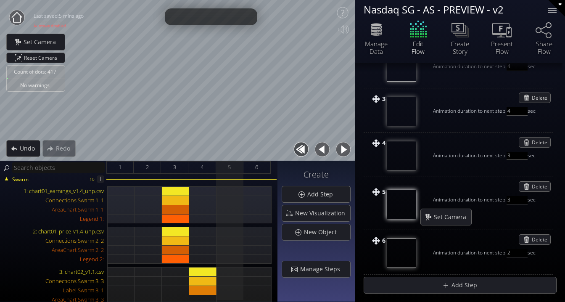
click at [344, 149] on button "button" at bounding box center [343, 149] width 19 height 19
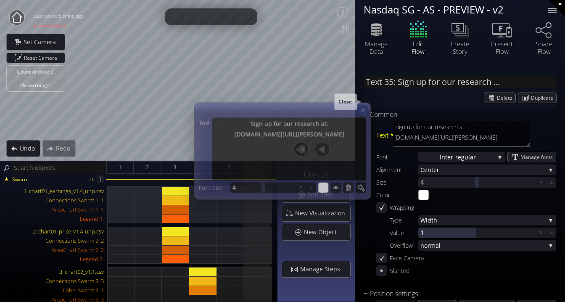
click at [364, 112] on icon at bounding box center [362, 109] width 7 height 7
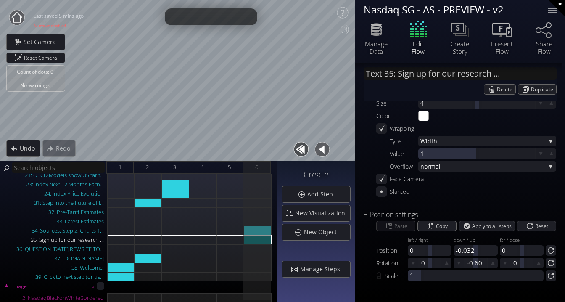
scroll to position [520, 0]
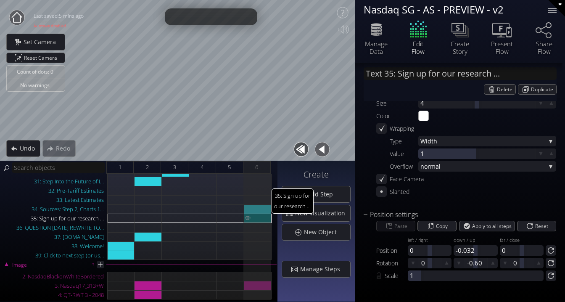
click at [247, 218] on img at bounding box center [247, 217] width 7 height 8
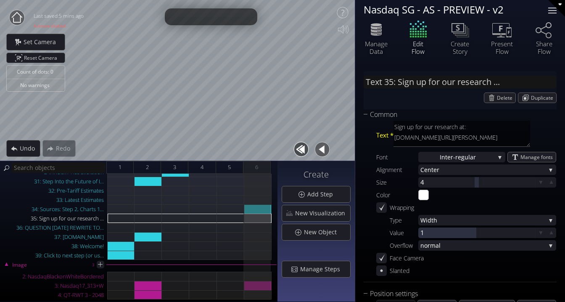
click at [550, 9] on div at bounding box center [552, 10] width 17 height 17
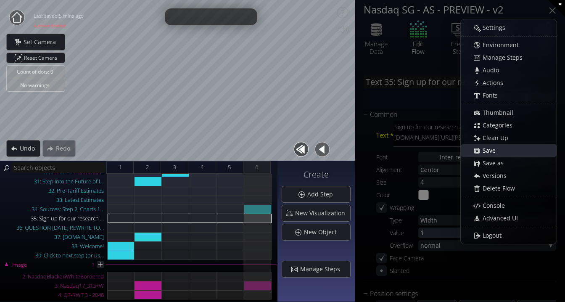
click at [490, 145] on div "Save" at bounding box center [512, 151] width 87 height 12
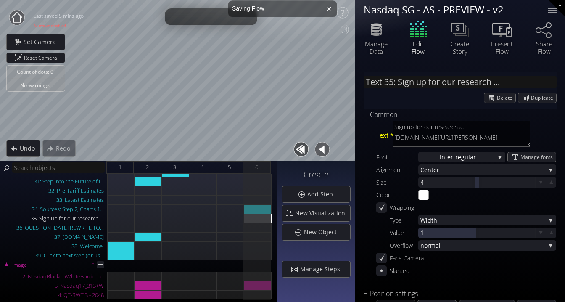
click at [18, 21] on circle at bounding box center [16, 17] width 15 height 15
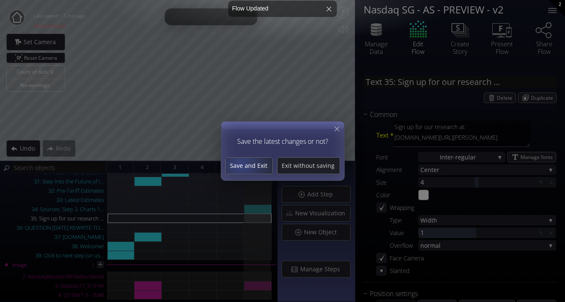
click at [242, 164] on span "Save and Exit" at bounding box center [249, 165] width 47 height 8
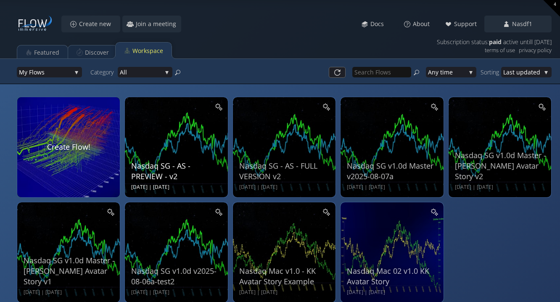
click at [198, 174] on div "Nasdaq SG - AS - PREVIEW - v2" at bounding box center [177, 171] width 92 height 21
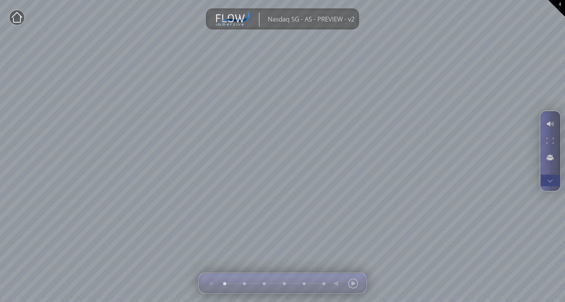
click at [548, 179] on div at bounding box center [550, 180] width 16 height 12
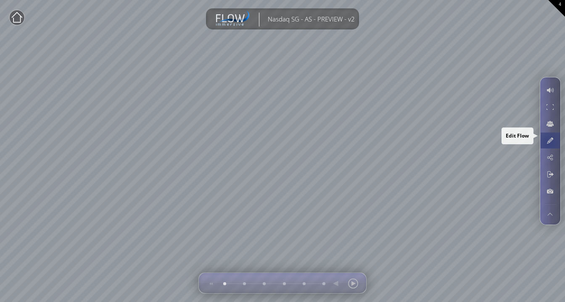
click at [548, 142] on div at bounding box center [550, 140] width 16 height 16
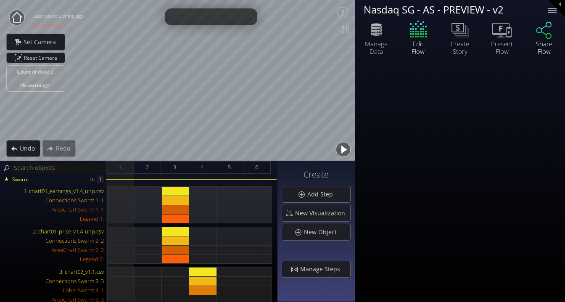
click at [545, 37] on icon at bounding box center [544, 30] width 16 height 17
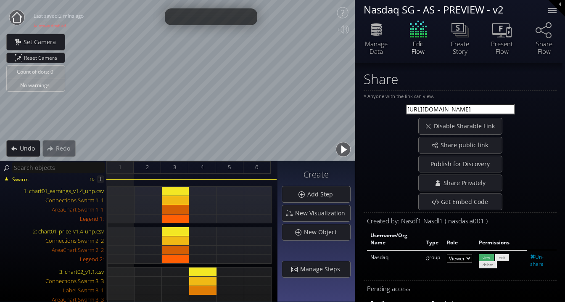
scroll to position [26, 0]
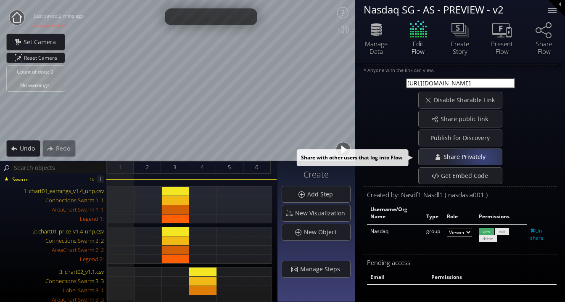
click at [482, 158] on span "Share Privately" at bounding box center [465, 157] width 47 height 8
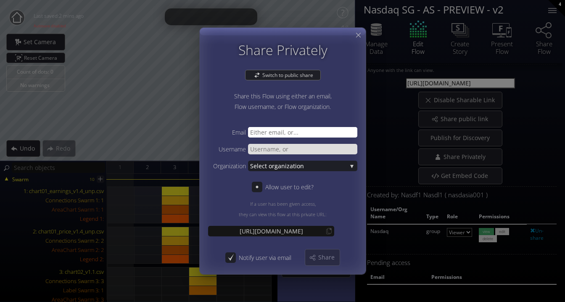
click at [279, 130] on input "text" at bounding box center [302, 132] width 109 height 11
type input "[EMAIL_ADDRESS][DOMAIN_NAME]"
click at [329, 255] on span "Share" at bounding box center [329, 257] width 22 height 8
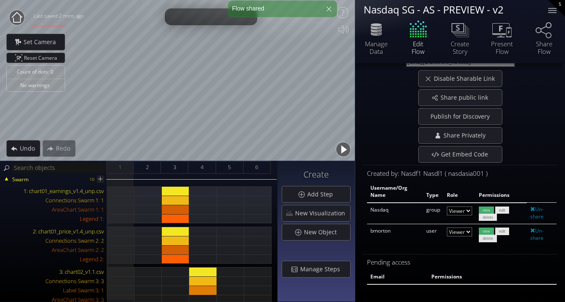
scroll to position [0, 0]
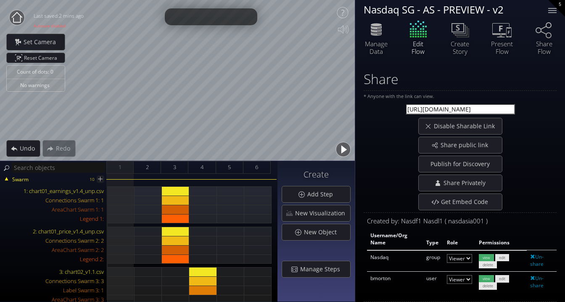
click at [19, 18] on circle at bounding box center [16, 17] width 15 height 15
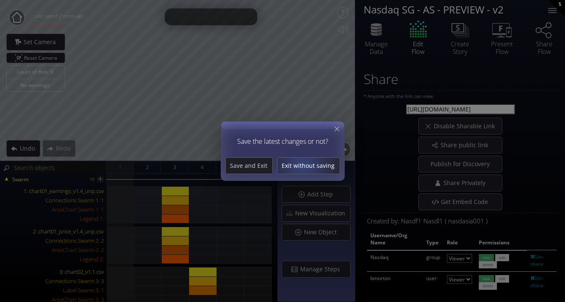
click at [304, 166] on span "Exit without saving" at bounding box center [308, 165] width 62 height 8
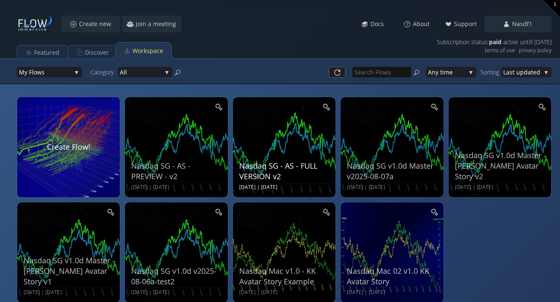
click at [279, 143] on div "Nasdaq SG - AS - FULL VERSION v2 Mon Aug 11 2025 | Mon Aug 11 2025" at bounding box center [285, 146] width 92 height 90
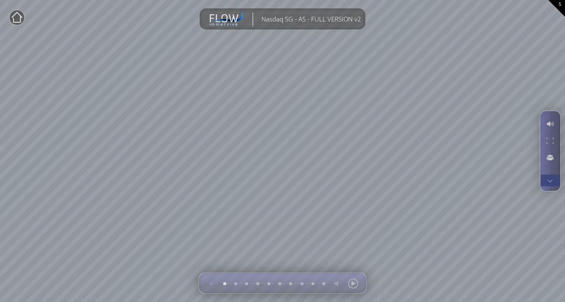
click at [548, 180] on div at bounding box center [550, 180] width 16 height 12
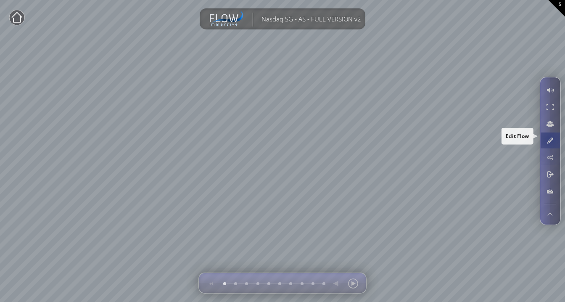
click at [549, 137] on div at bounding box center [550, 140] width 16 height 16
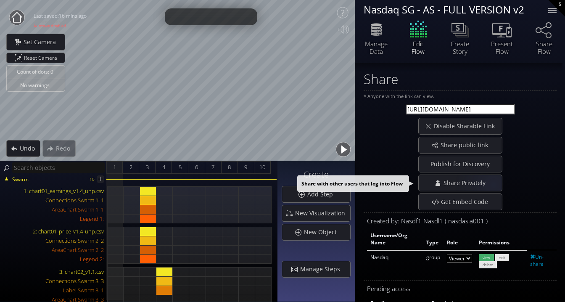
scroll to position [26, 0]
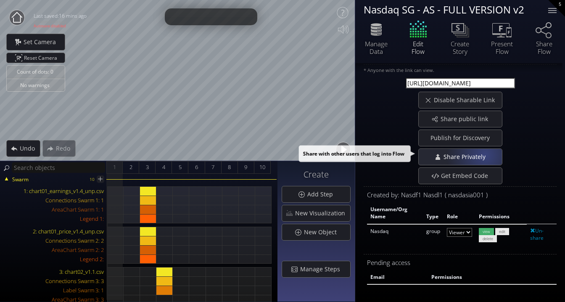
click at [482, 155] on span "Share Privately" at bounding box center [465, 157] width 47 height 8
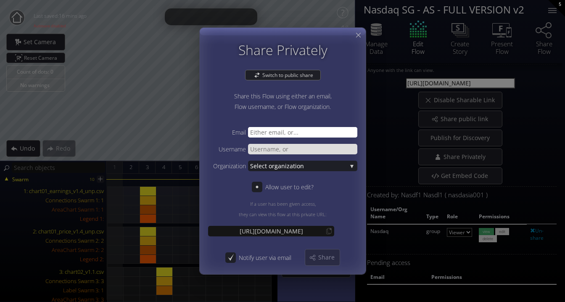
click at [282, 136] on input "text" at bounding box center [302, 132] width 109 height 11
type input "Bill@flow.gl"
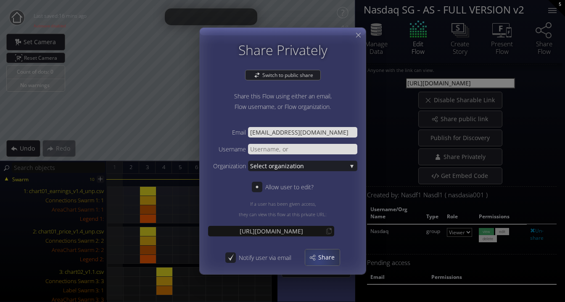
click at [318, 261] on span "Share" at bounding box center [329, 257] width 22 height 8
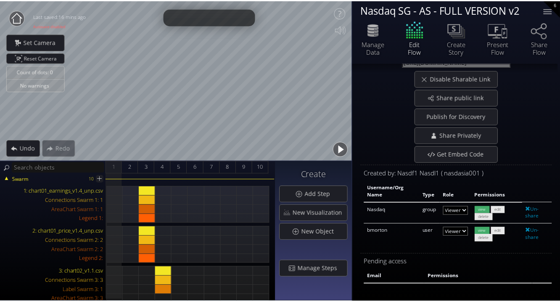
scroll to position [0, 0]
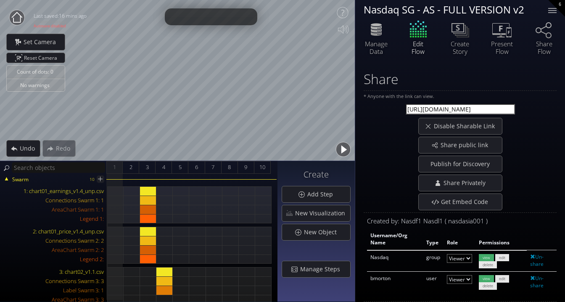
click at [17, 17] on circle at bounding box center [16, 17] width 15 height 15
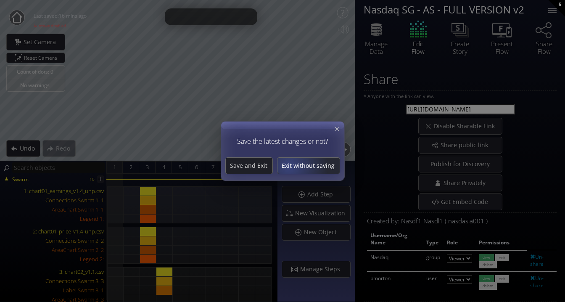
click at [289, 166] on span "Exit without saving" at bounding box center [308, 165] width 62 height 8
